Goal: Transaction & Acquisition: Purchase product/service

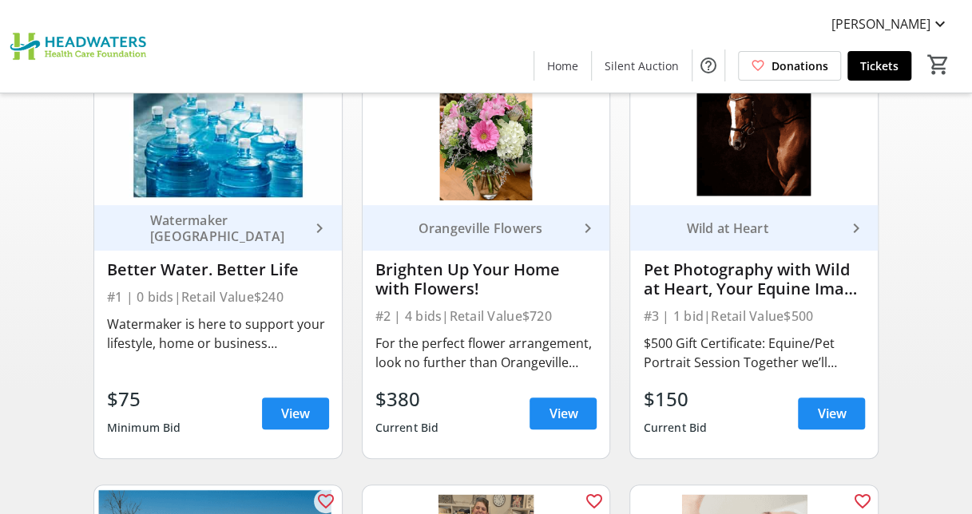
scroll to position [125, 0]
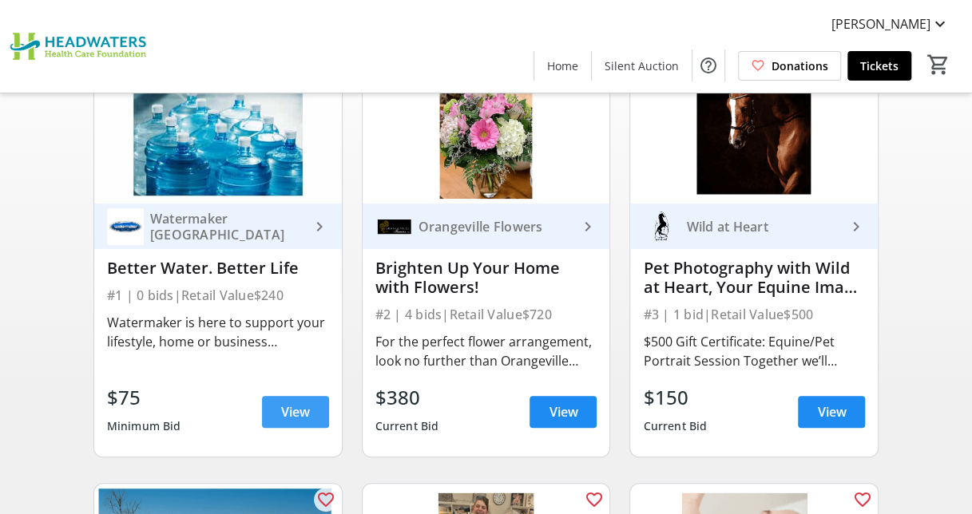
click at [291, 402] on span "View" at bounding box center [295, 411] width 29 height 19
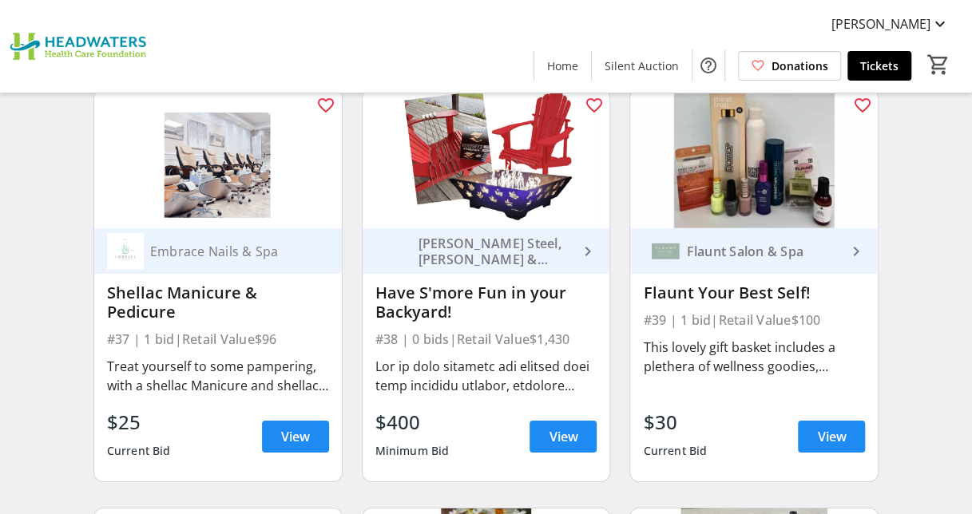
scroll to position [5114, 0]
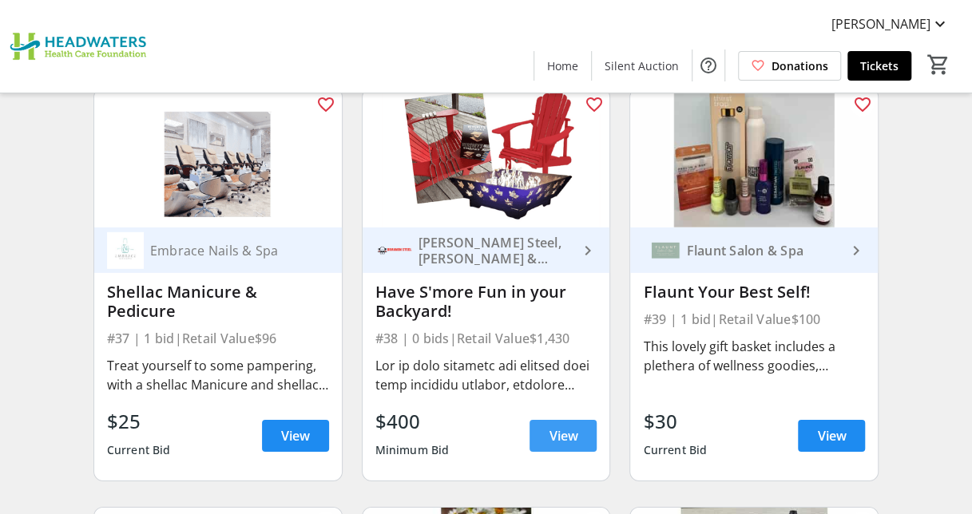
click at [564, 433] on span "View" at bounding box center [562, 435] width 29 height 19
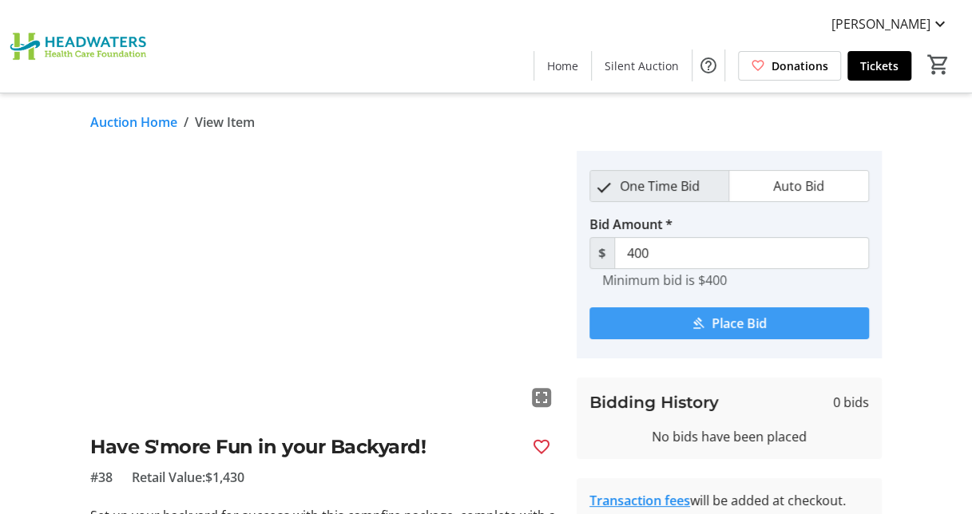
click at [746, 326] on span "Place Bid" at bounding box center [738, 323] width 55 height 19
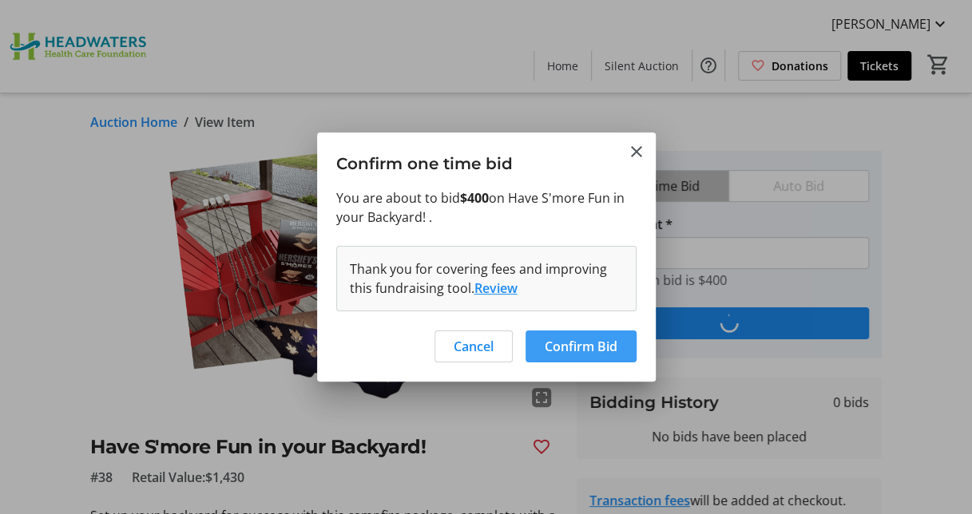
click at [582, 342] on span "Confirm Bid" at bounding box center [580, 346] width 73 height 19
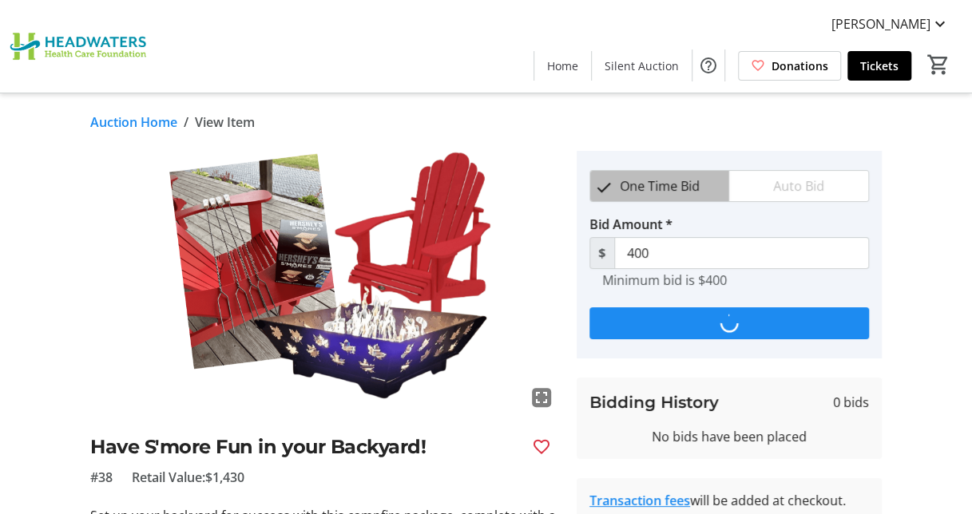
type input "600"
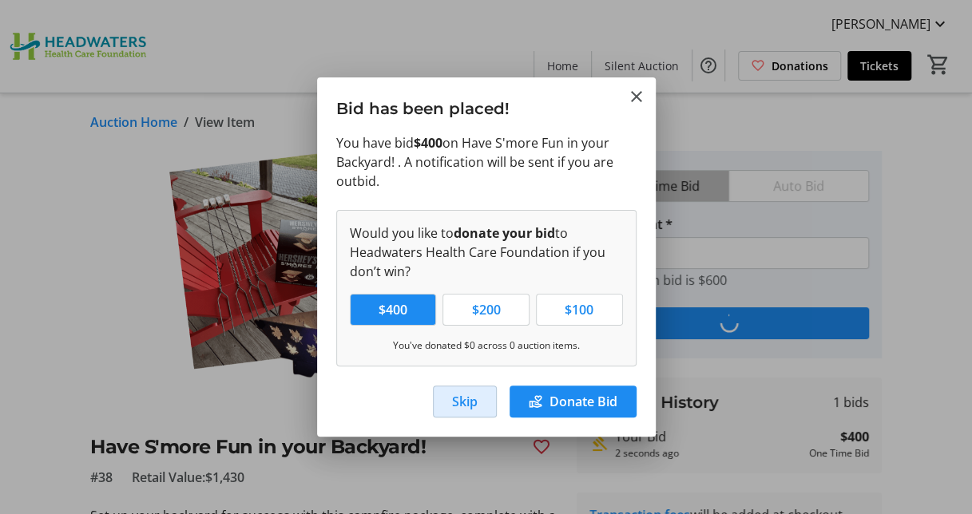
click at [461, 401] on span "Skip" at bounding box center [465, 401] width 26 height 19
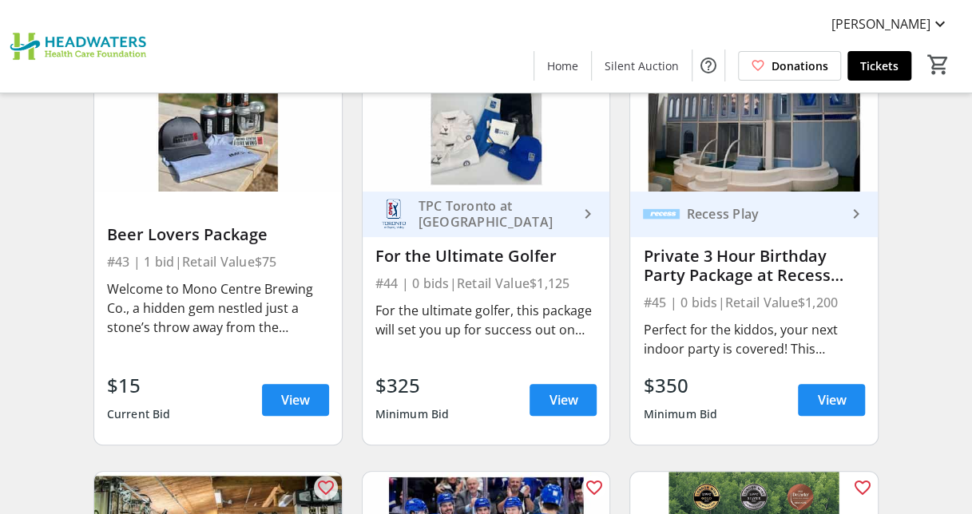
scroll to position [5989, 0]
click at [561, 398] on span "View" at bounding box center [562, 399] width 29 height 19
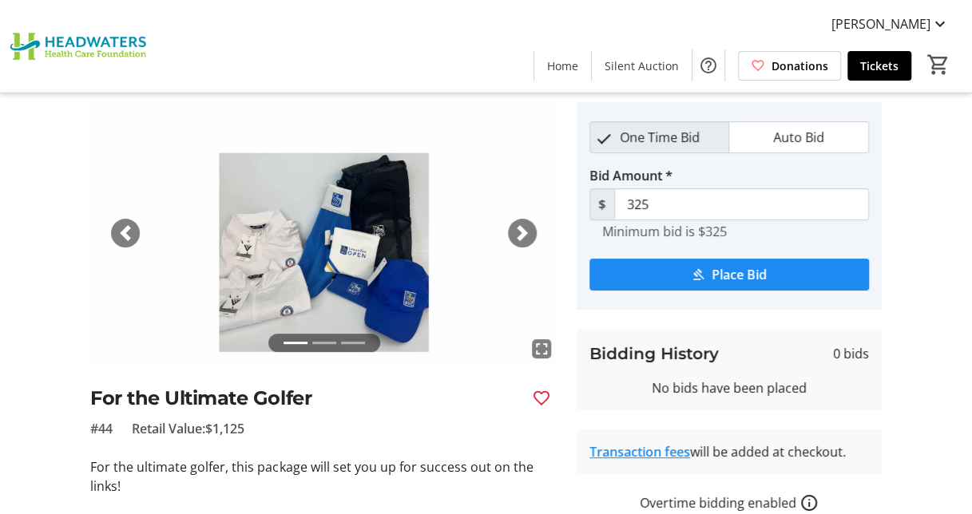
scroll to position [48, 0]
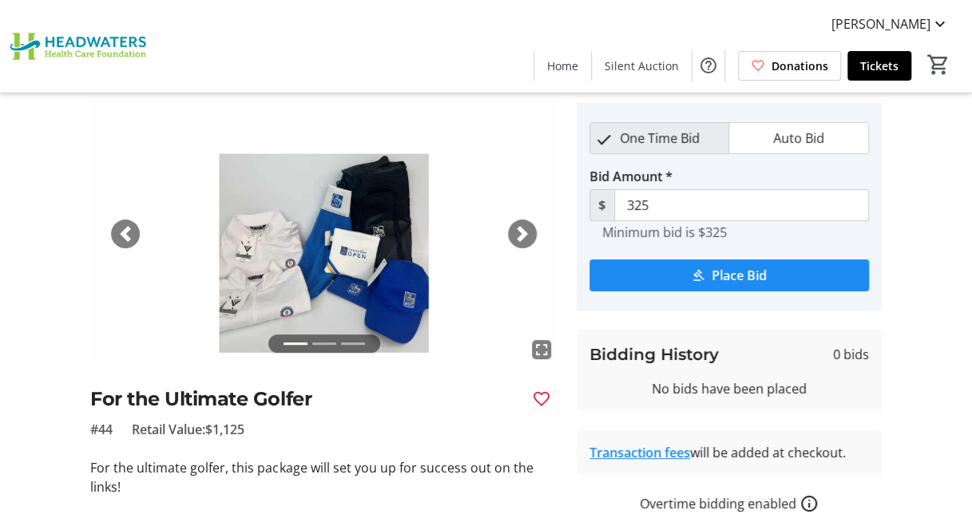
click at [532, 227] on div "Next" at bounding box center [522, 234] width 29 height 29
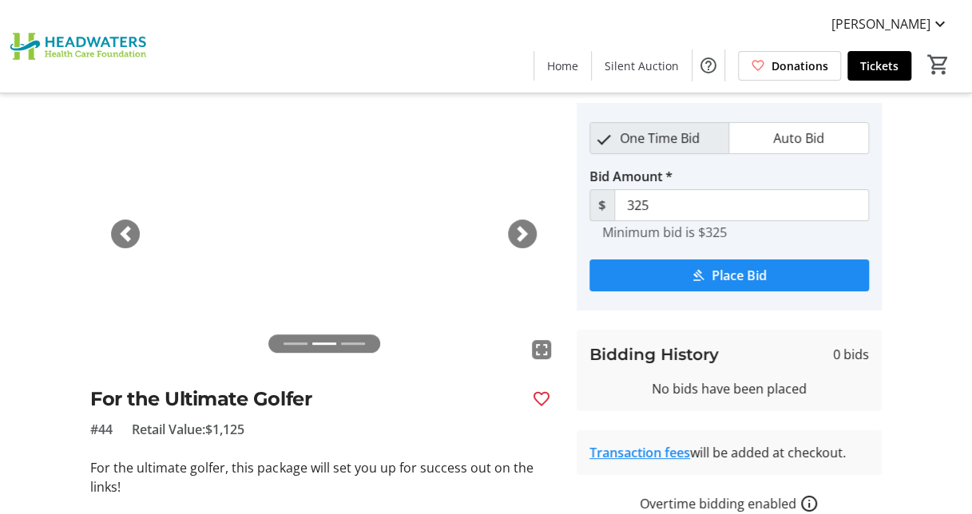
click at [521, 228] on span "button" at bounding box center [522, 234] width 16 height 16
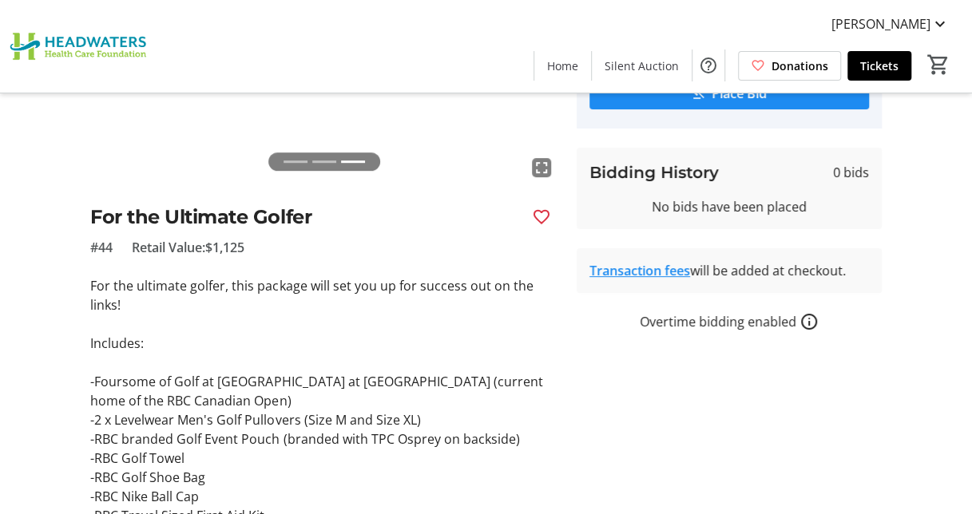
scroll to position [0, 0]
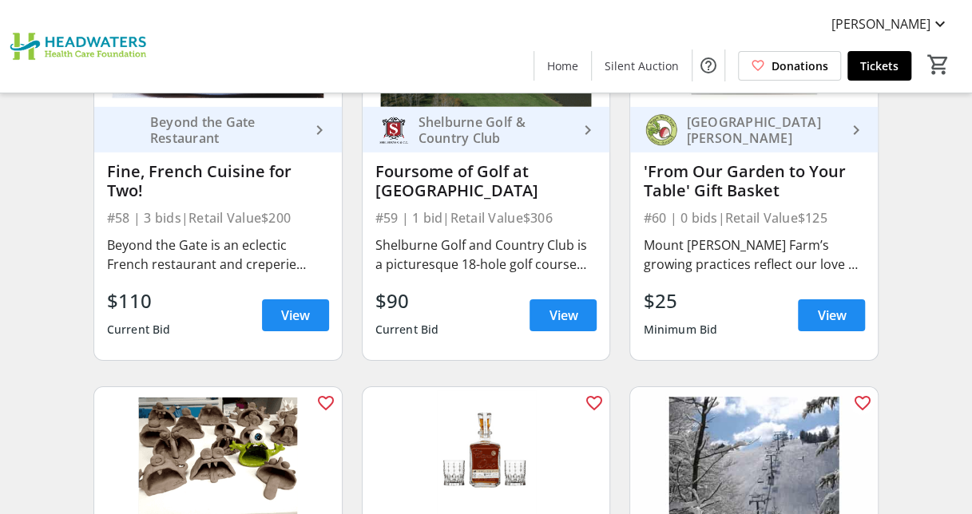
scroll to position [8172, 0]
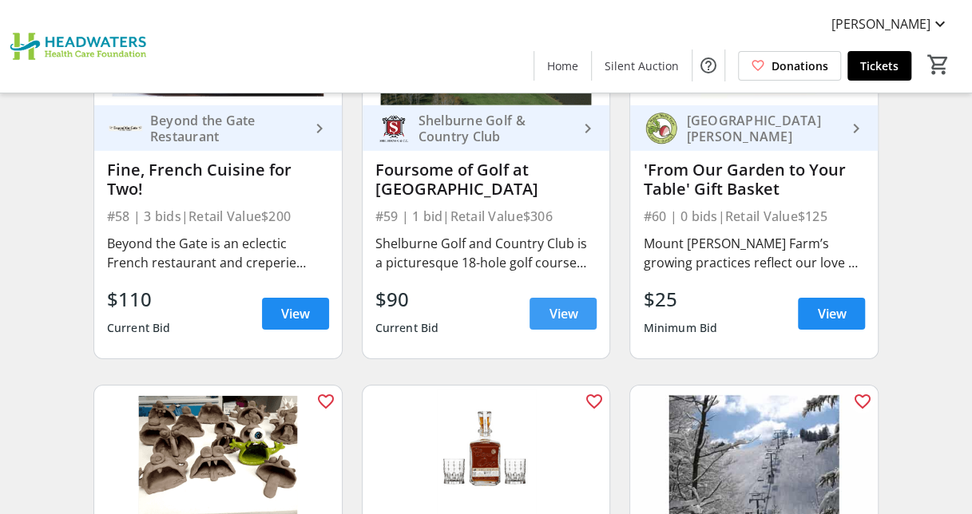
click at [570, 298] on span at bounding box center [562, 314] width 67 height 38
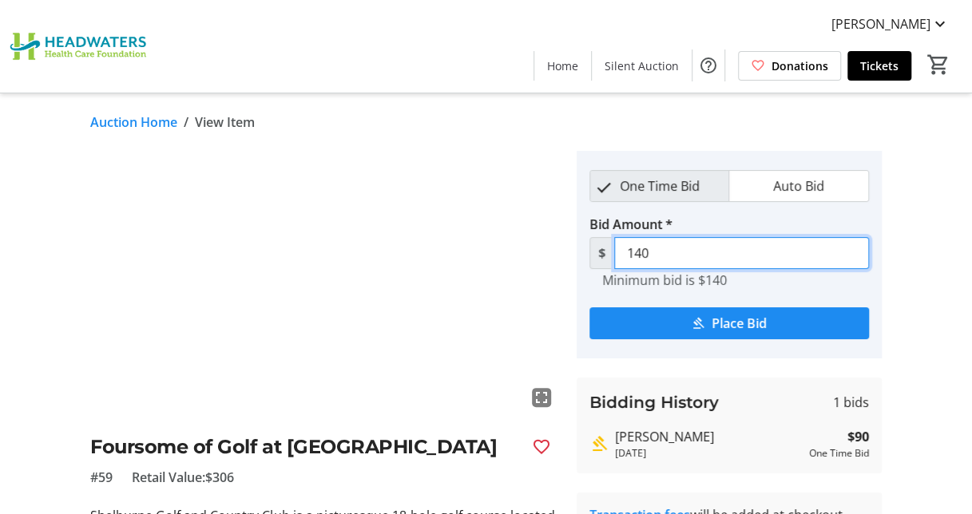
click at [658, 258] on input "140" at bounding box center [741, 253] width 255 height 32
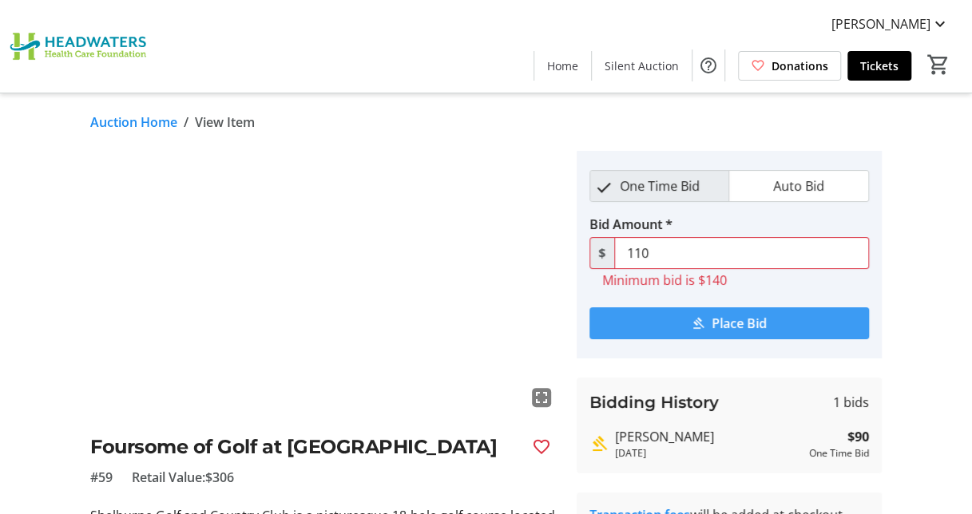
click at [752, 334] on span "submit" at bounding box center [728, 323] width 279 height 38
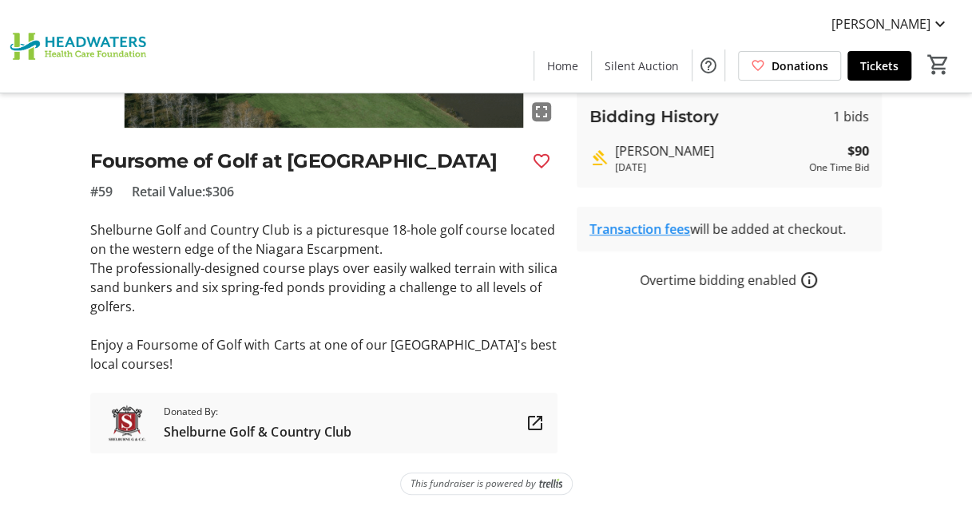
scroll to position [314, 0]
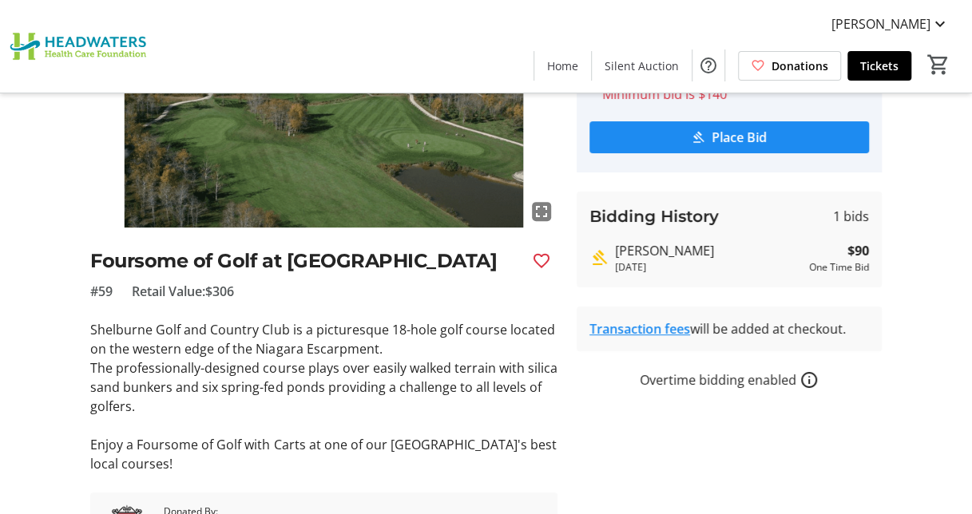
click at [552, 275] on div "Foursome of Golf at [GEOGRAPHIC_DATA]" at bounding box center [323, 261] width 467 height 29
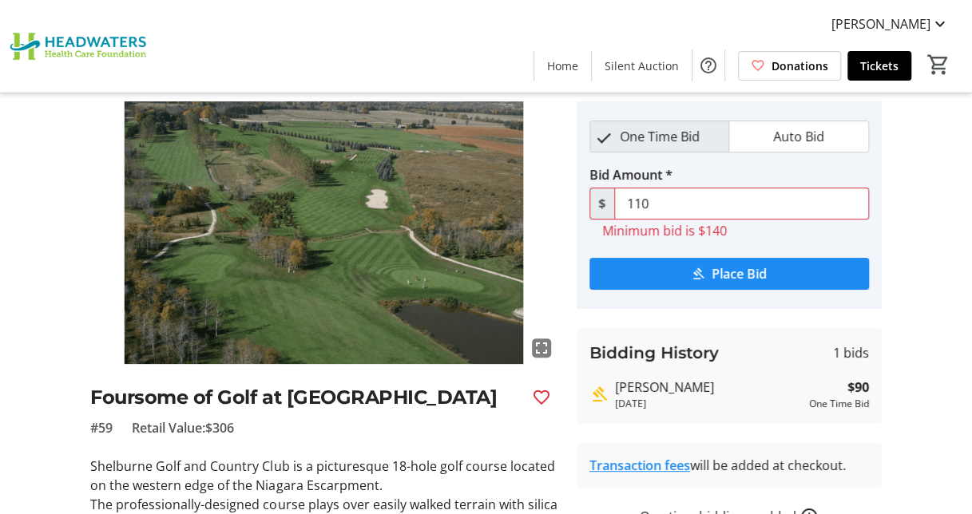
scroll to position [48, 0]
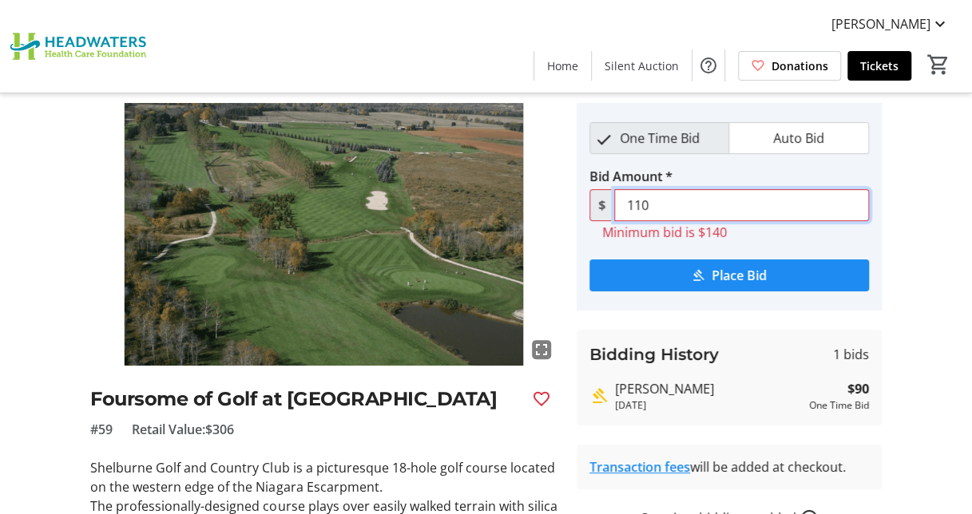
click at [657, 209] on input "110" at bounding box center [741, 205] width 255 height 32
type input "1"
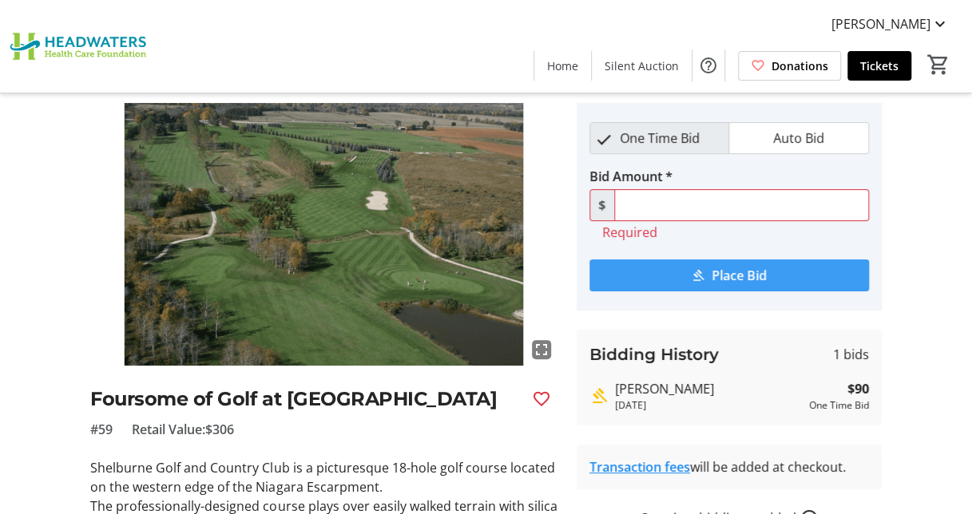
click at [747, 274] on span "Place Bid" at bounding box center [738, 275] width 55 height 19
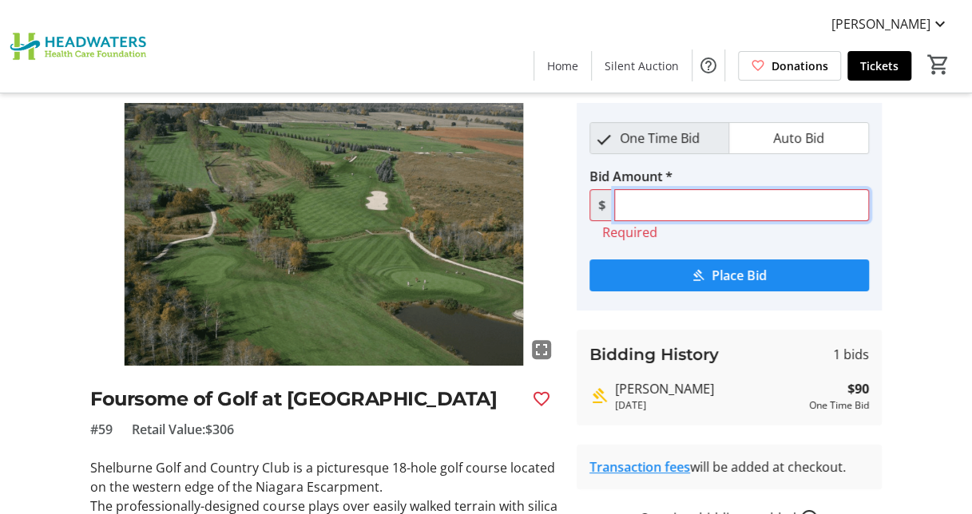
click at [699, 211] on input "Bid Amount *" at bounding box center [741, 205] width 255 height 32
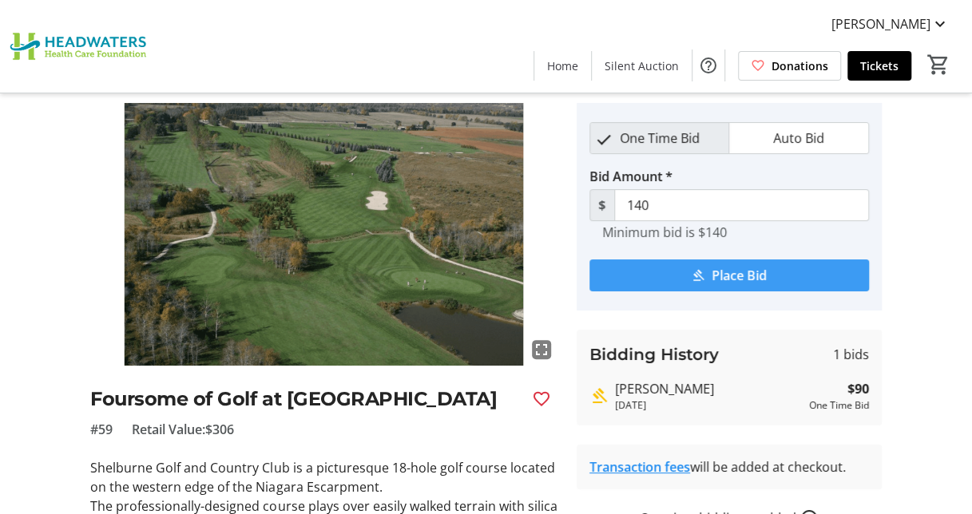
click at [733, 269] on span "Place Bid" at bounding box center [738, 275] width 55 height 19
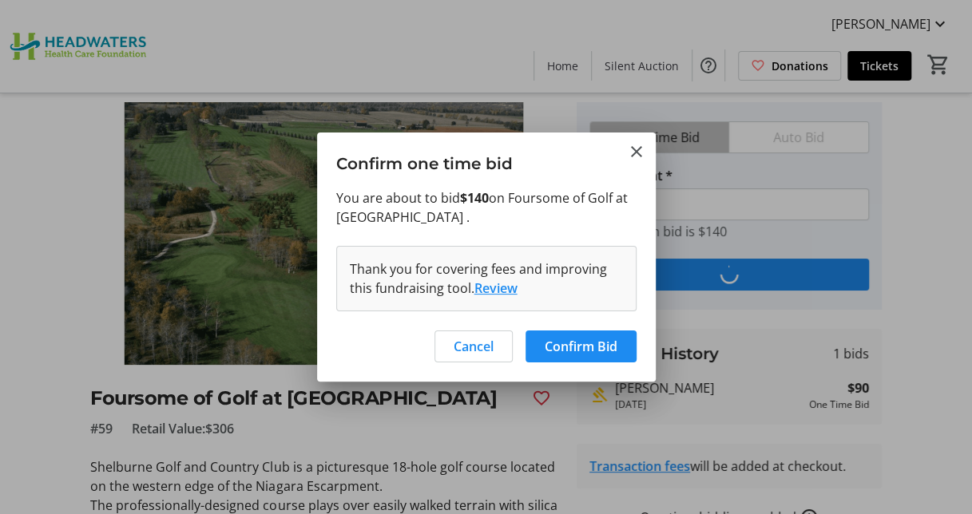
scroll to position [0, 0]
click at [573, 350] on span "Confirm Bid" at bounding box center [580, 346] width 73 height 19
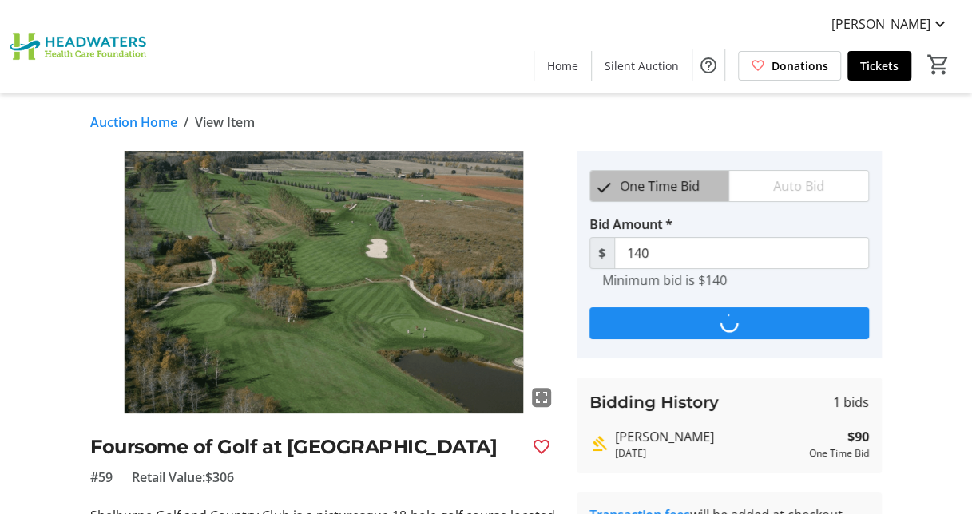
scroll to position [48, 0]
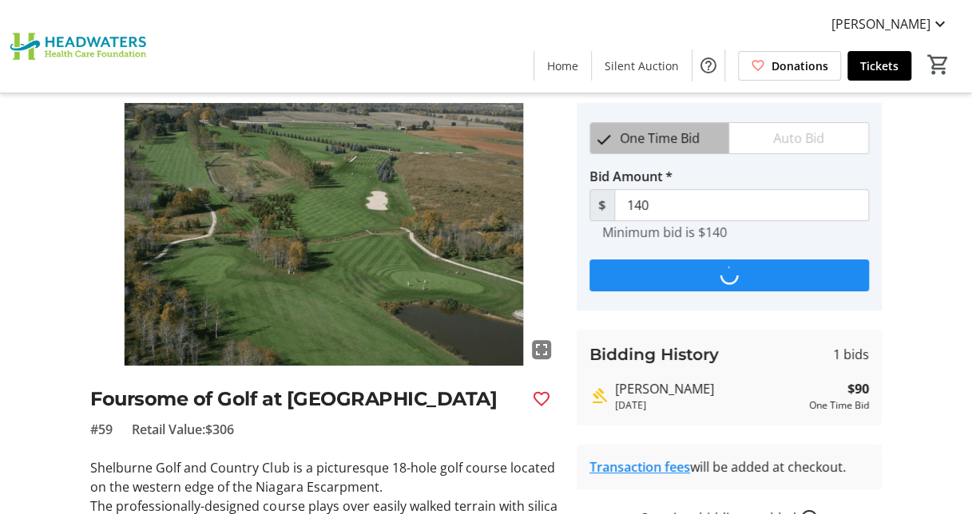
type input "190"
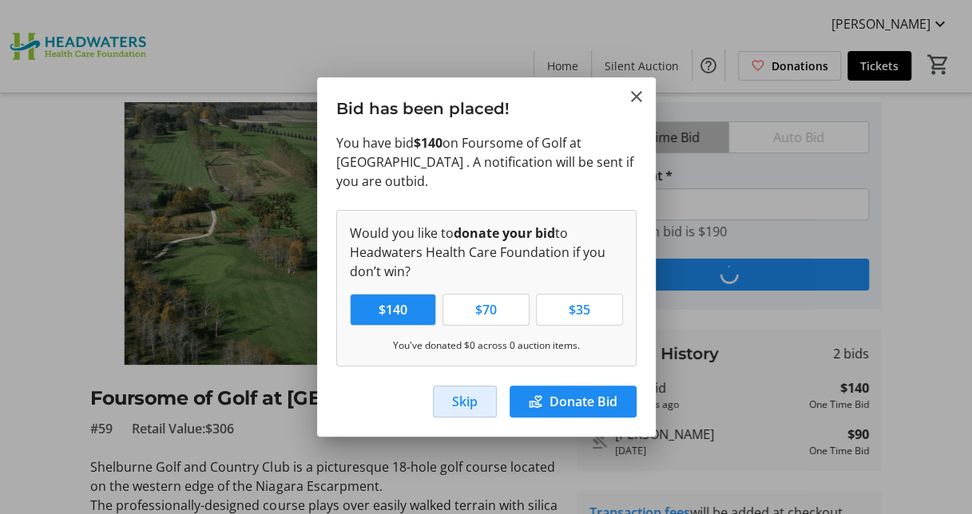
click at [463, 402] on span "Skip" at bounding box center [465, 401] width 26 height 19
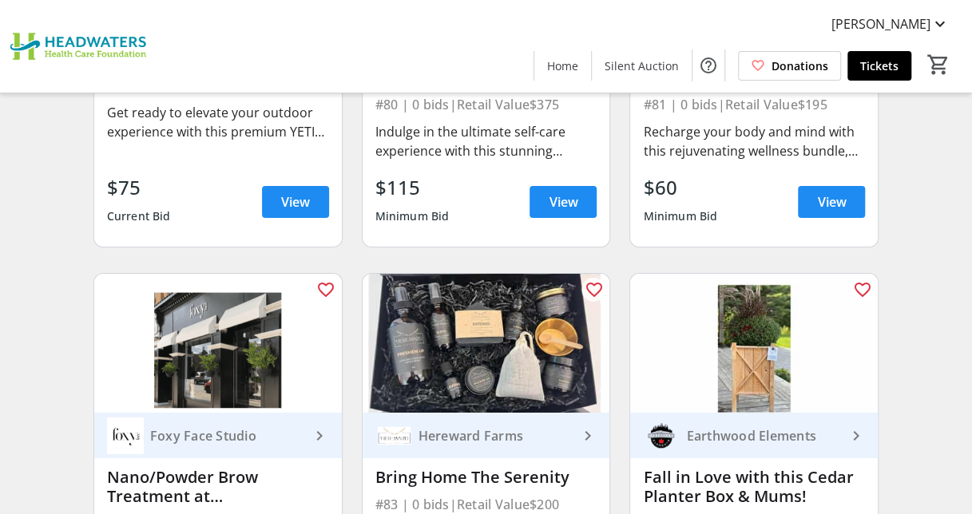
scroll to position [11412, 0]
